Goal: Information Seeking & Learning: Learn about a topic

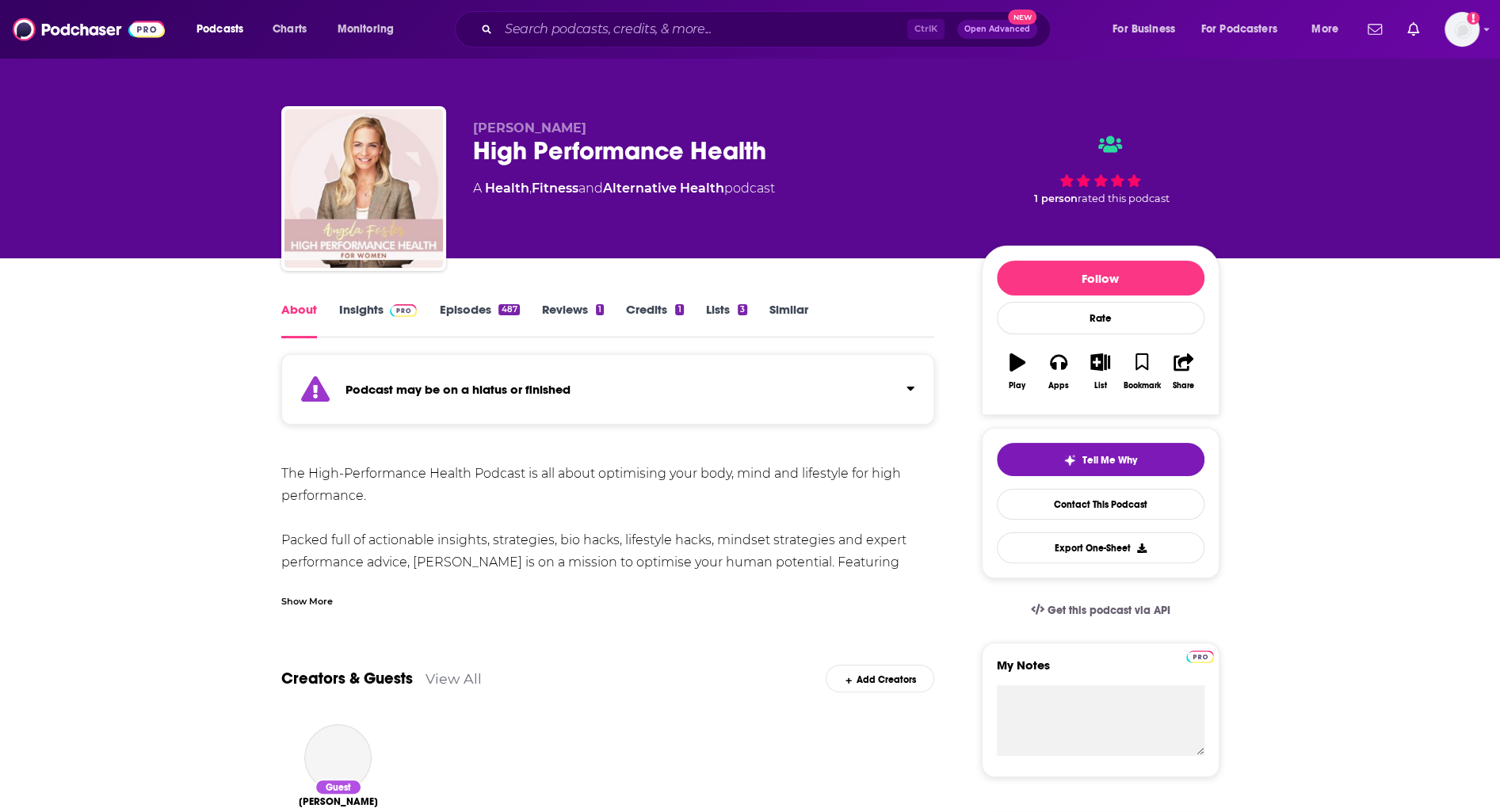
click at [388, 316] on span at bounding box center [400, 308] width 34 height 15
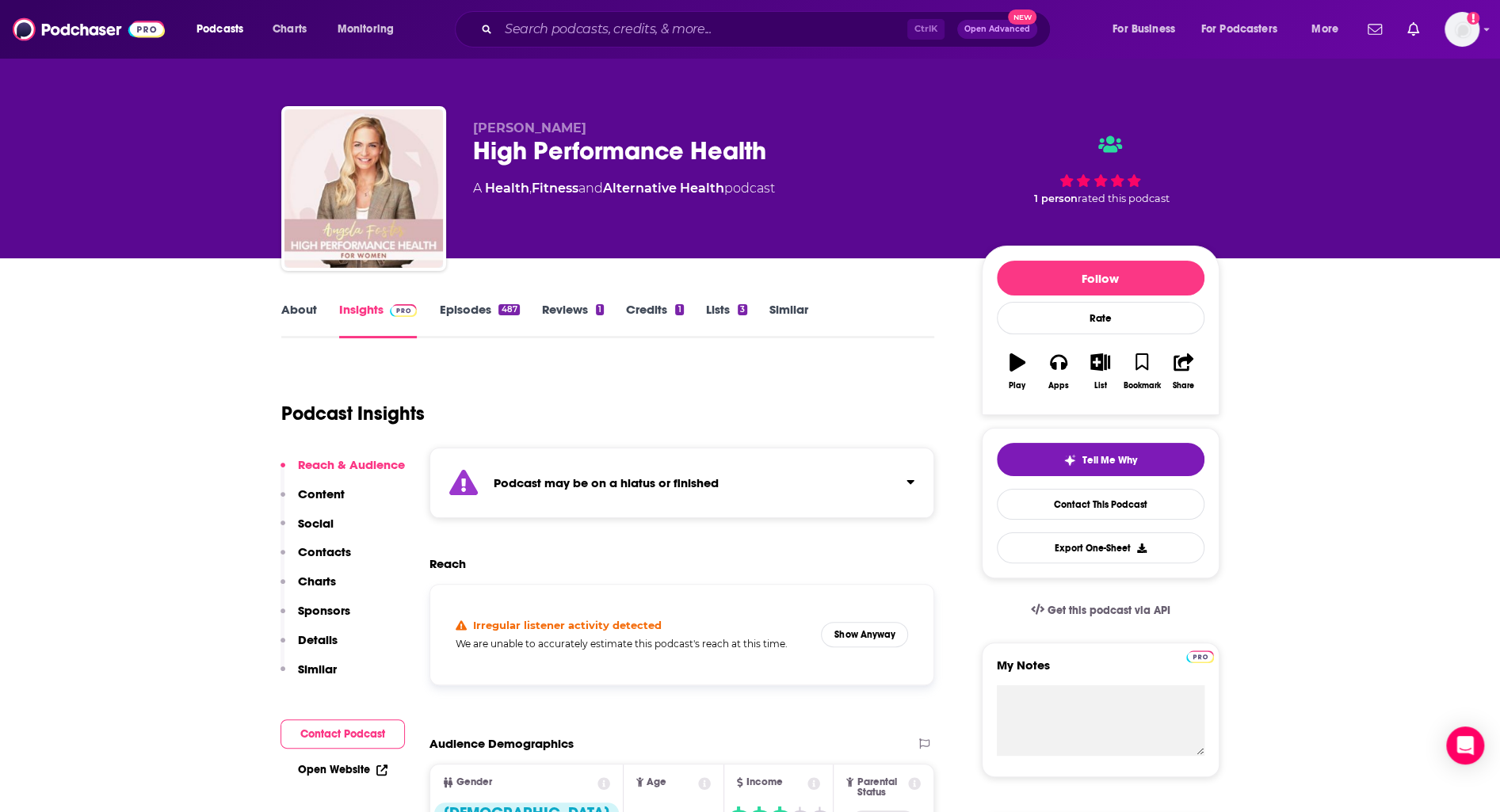
click at [459, 311] on link "Episodes 487" at bounding box center [479, 320] width 80 height 36
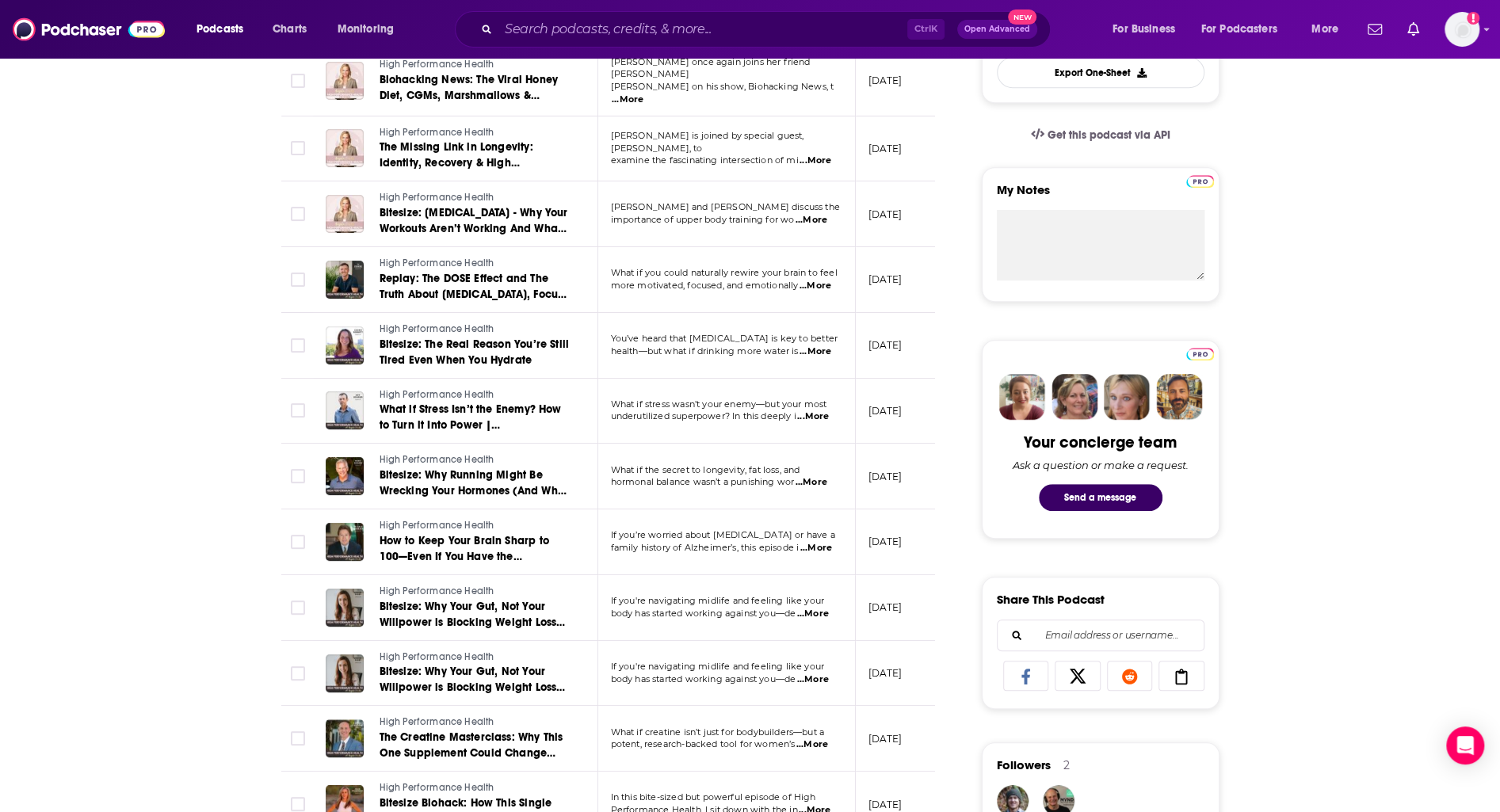
scroll to position [79, 0]
